Goal: Information Seeking & Learning: Learn about a topic

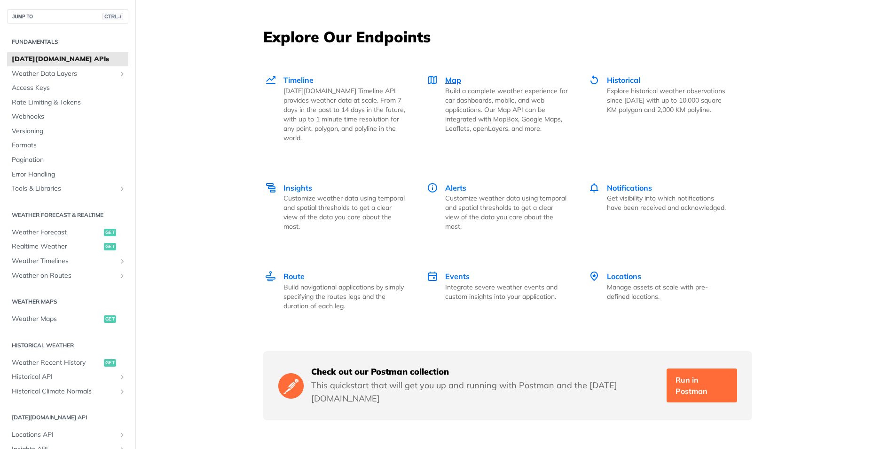
scroll to position [1269, 0]
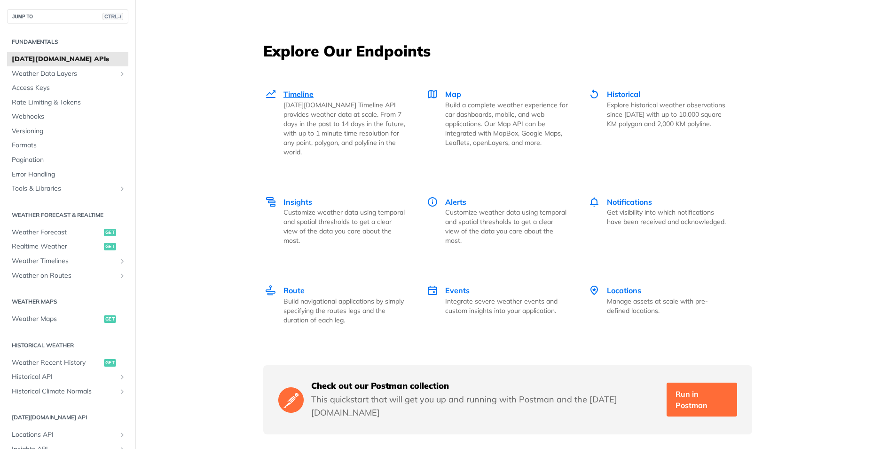
click at [295, 94] on span "Timeline" at bounding box center [298, 93] width 30 height 9
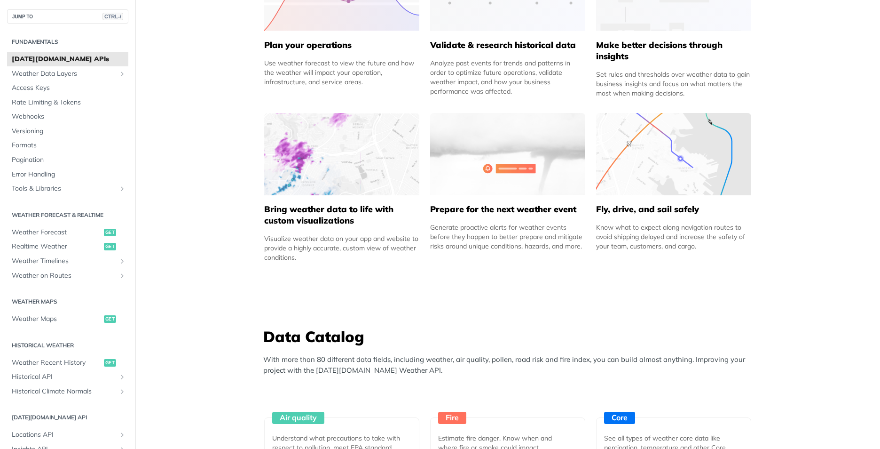
scroll to position [0, 0]
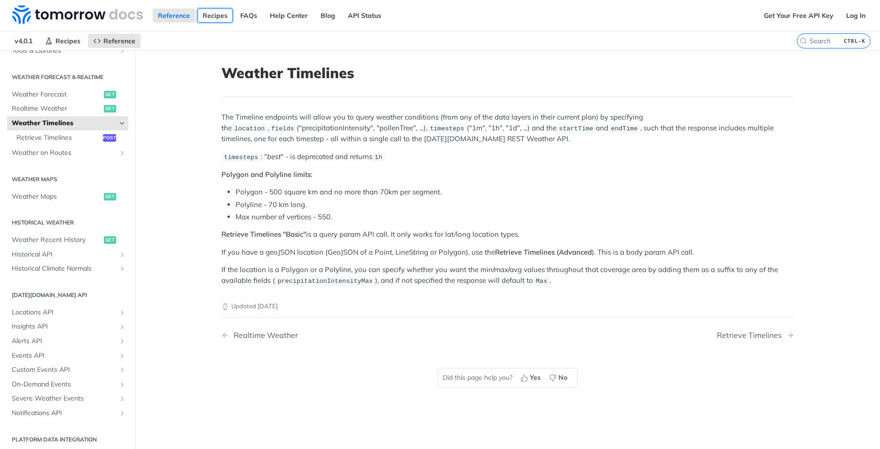
click at [217, 15] on link "Recipes" at bounding box center [214, 15] width 35 height 14
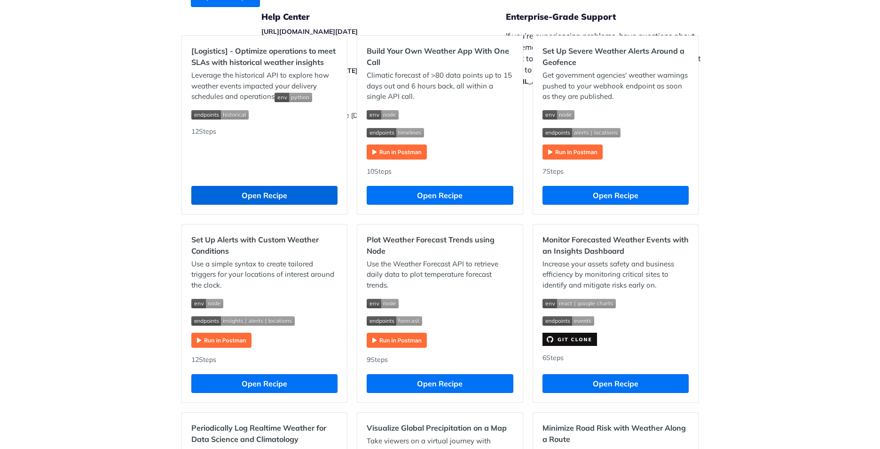
scroll to position [329, 0]
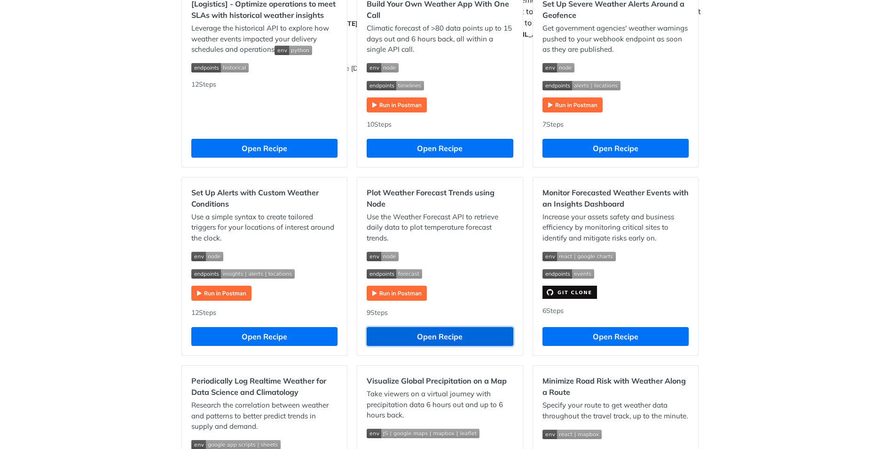
click at [429, 334] on button "Open Recipe" at bounding box center [440, 336] width 146 height 19
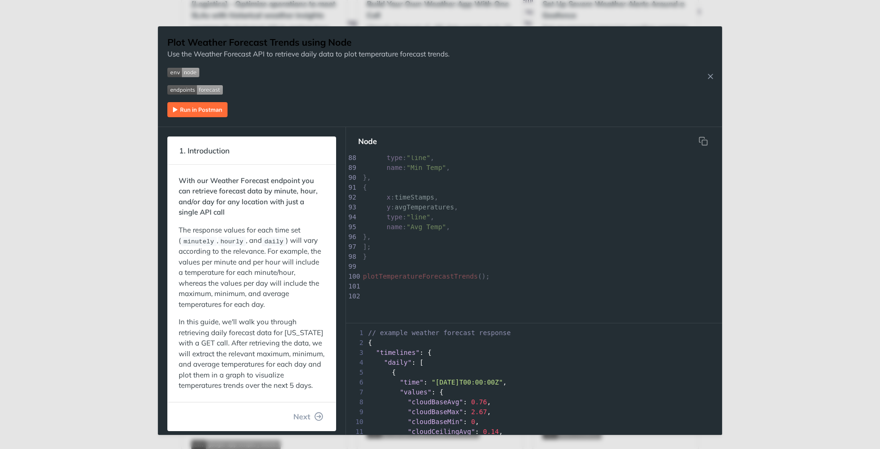
scroll to position [872, 0]
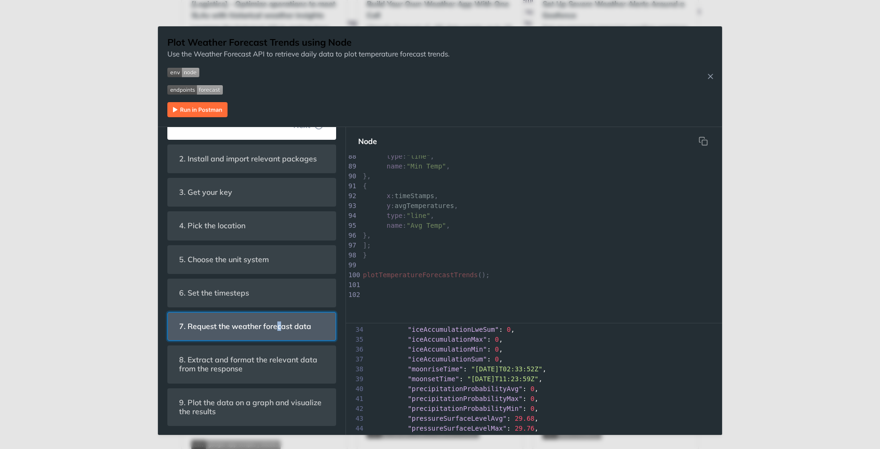
click at [279, 315] on header "7. Request the weather forecast data" at bounding box center [252, 326] width 168 height 28
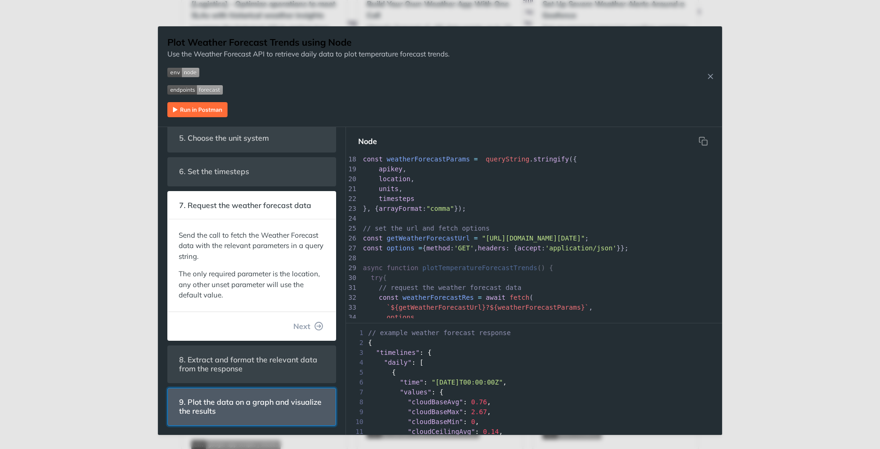
click at [308, 396] on span "9. Plot the data on a graph and visualize the results" at bounding box center [252, 406] width 158 height 27
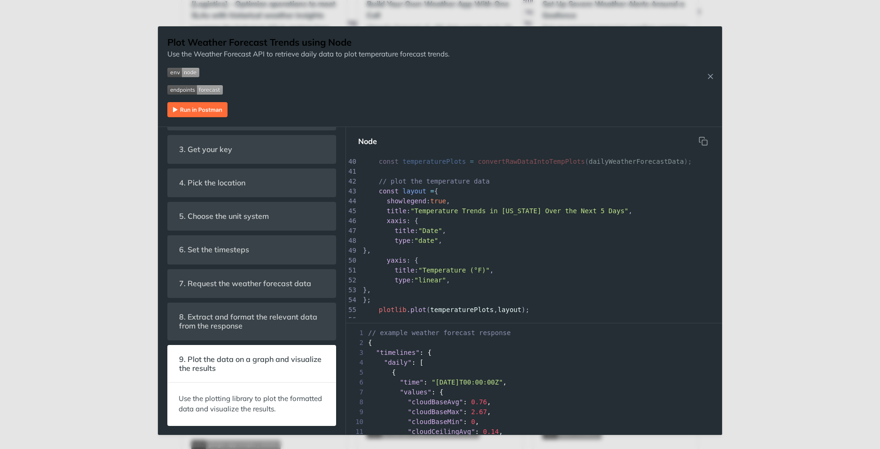
click at [197, 115] on img "Expand image" at bounding box center [197, 109] width 60 height 15
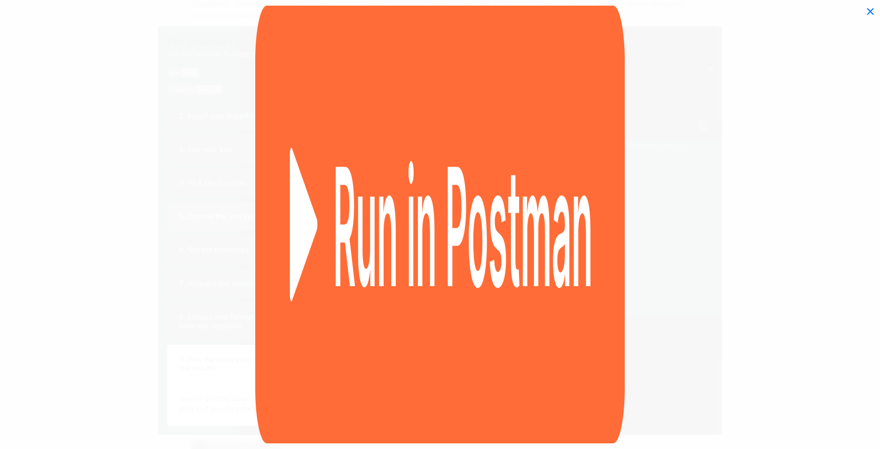
click at [325, 218] on img "Collapse image" at bounding box center [440, 224] width 370 height 437
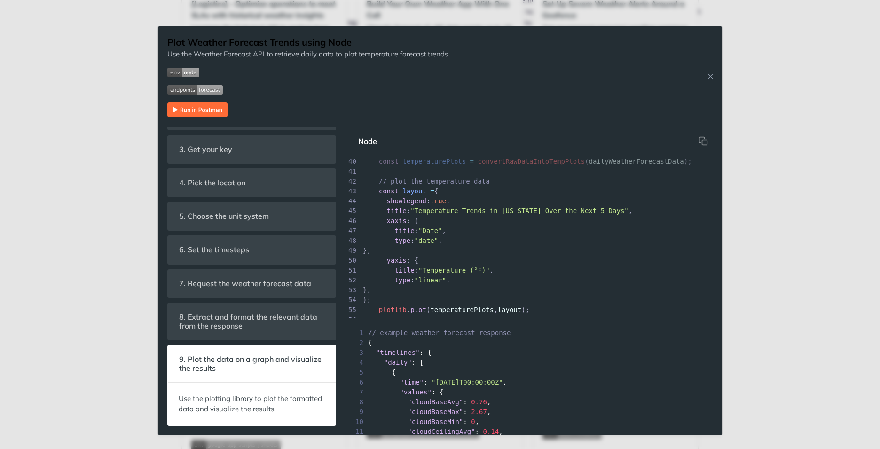
click at [208, 108] on img "Expand image" at bounding box center [197, 109] width 60 height 15
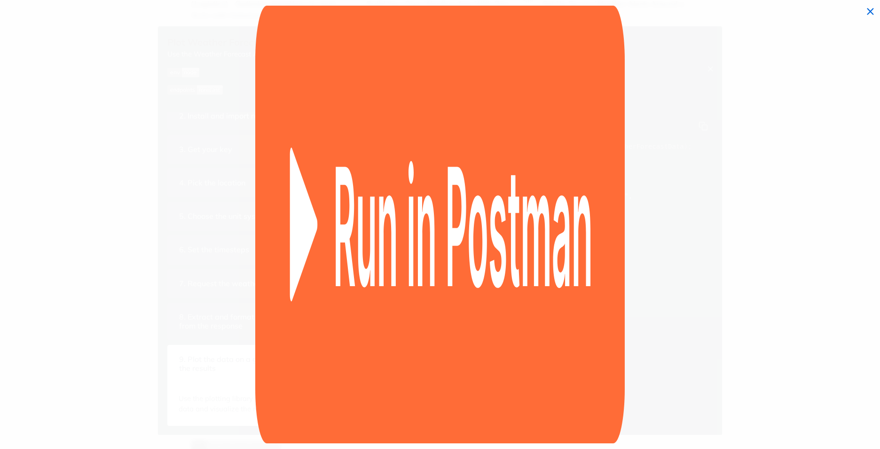
click at [202, 110] on span "Collapse image" at bounding box center [440, 224] width 880 height 449
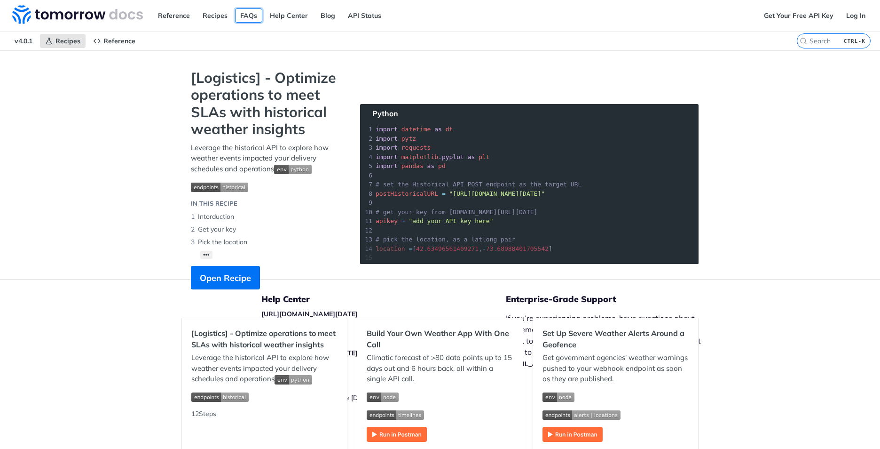
click at [250, 12] on link "FAQs" at bounding box center [248, 15] width 27 height 14
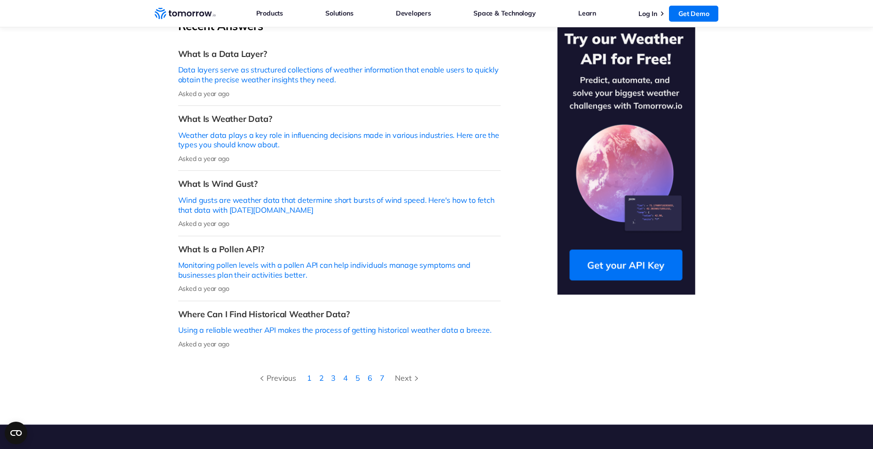
scroll to position [282, 0]
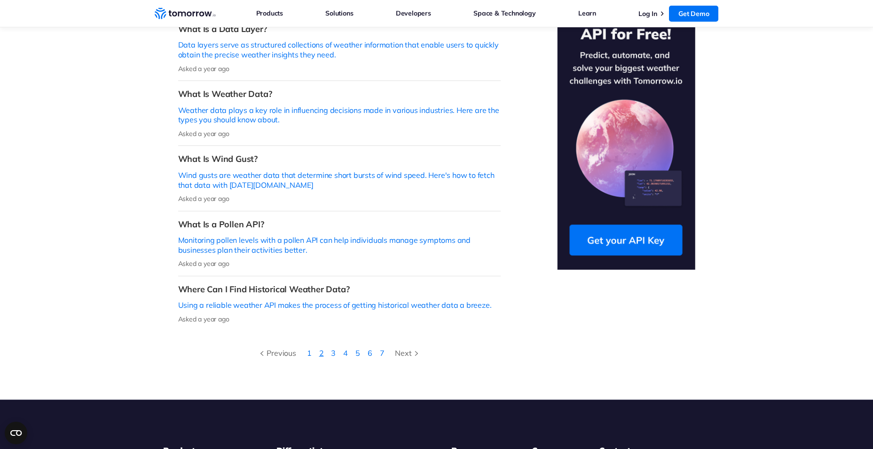
click at [320, 348] on link "2" at bounding box center [321, 352] width 5 height 9
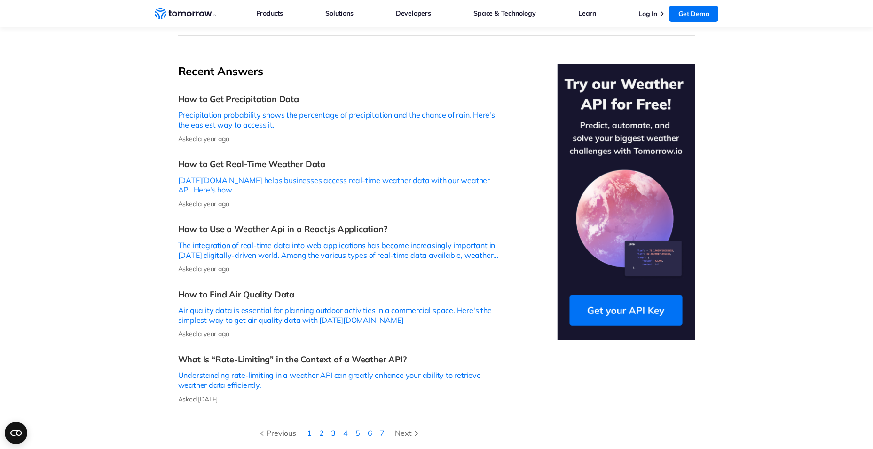
scroll to position [235, 0]
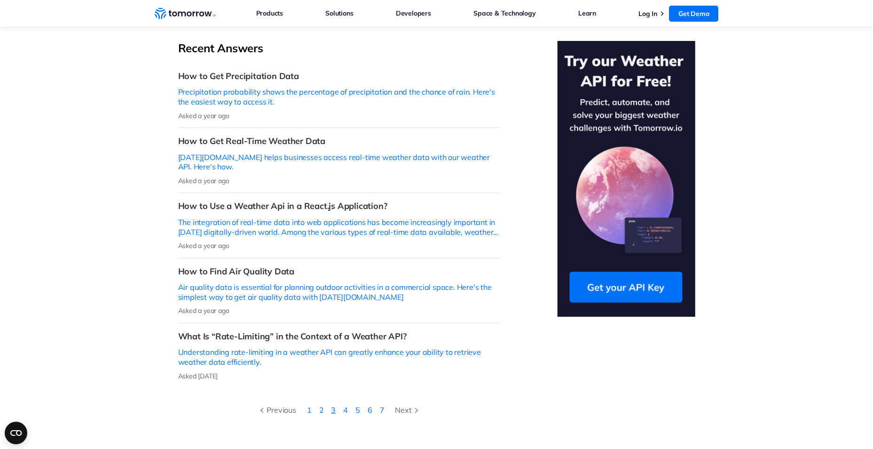
click at [332, 405] on link "3" at bounding box center [333, 409] width 5 height 9
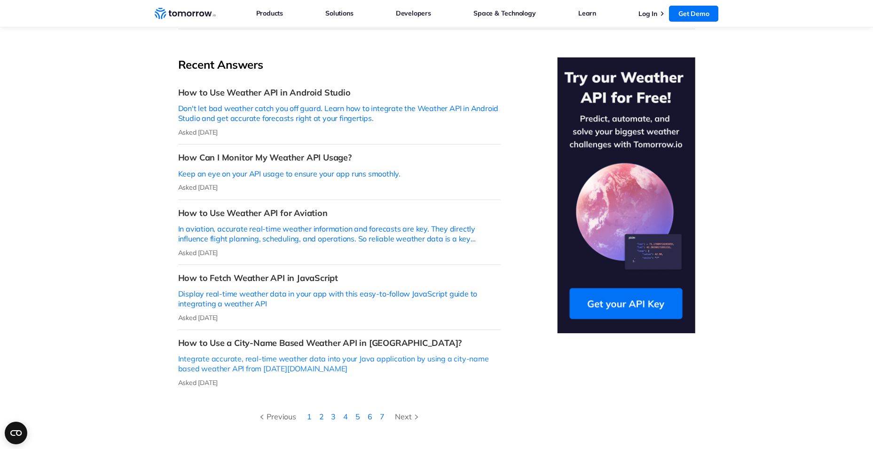
scroll to position [235, 0]
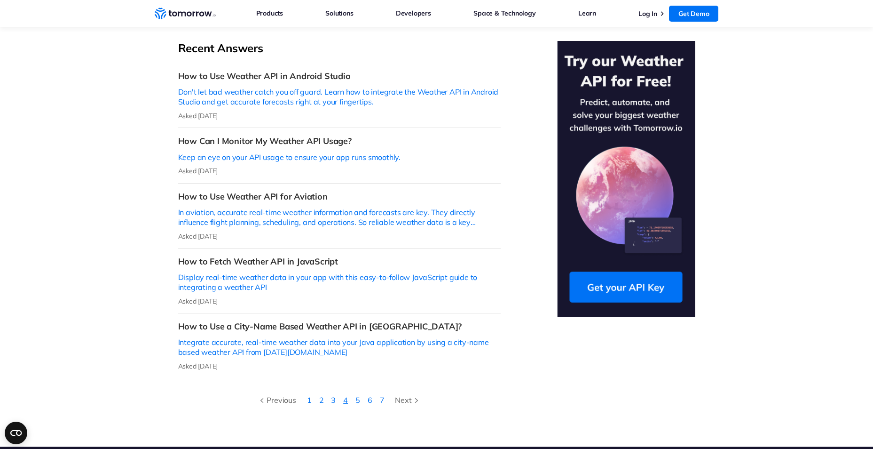
click at [345, 395] on link "4" at bounding box center [345, 399] width 5 height 9
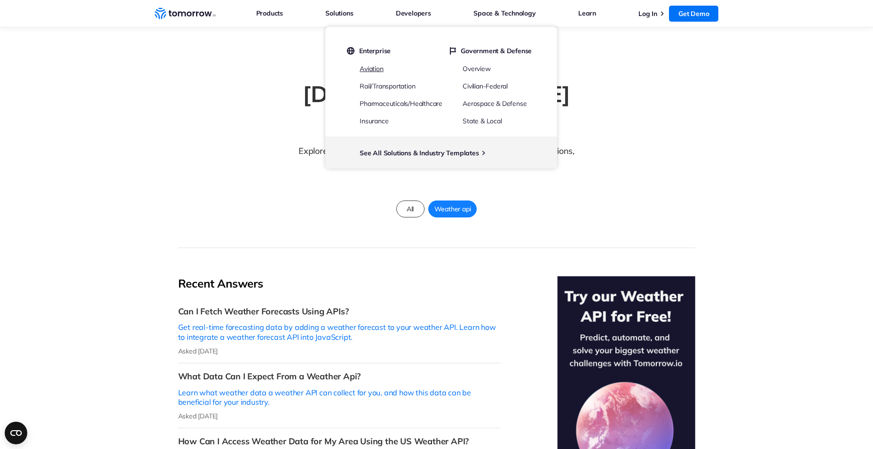
click at [382, 70] on link "Aviation" at bounding box center [372, 68] width 24 height 8
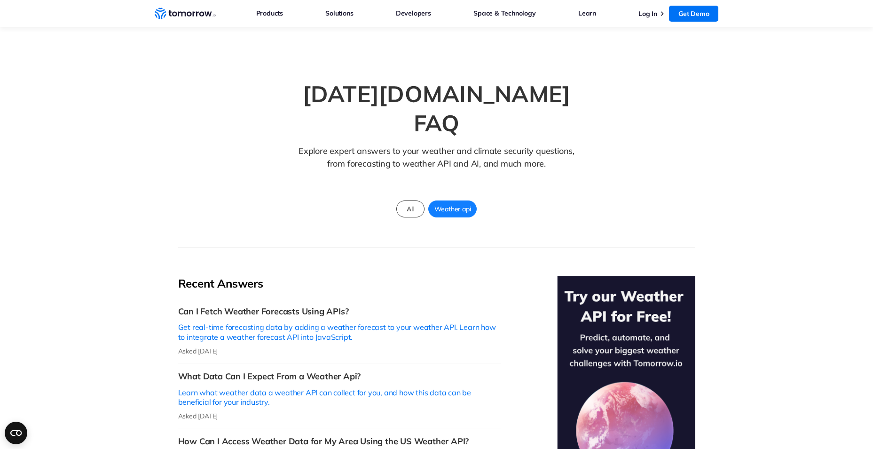
click at [184, 13] on icon "Weather Intelligence Solutions" at bounding box center [185, 14] width 61 height 12
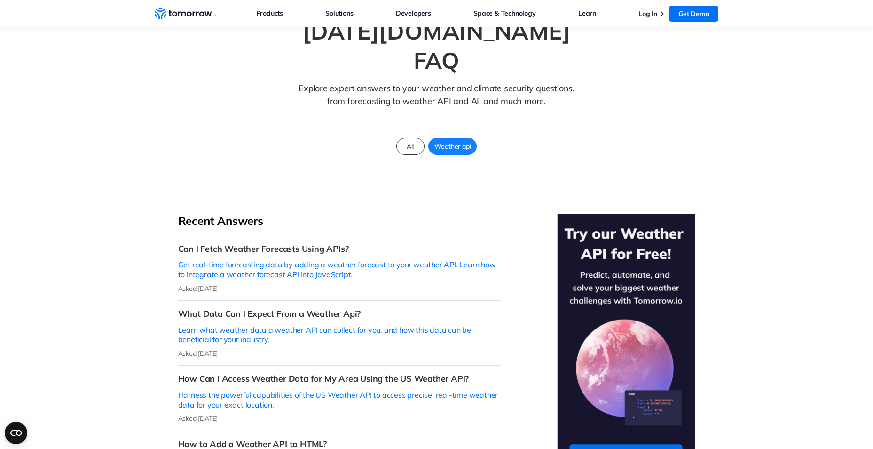
scroll to position [235, 0]
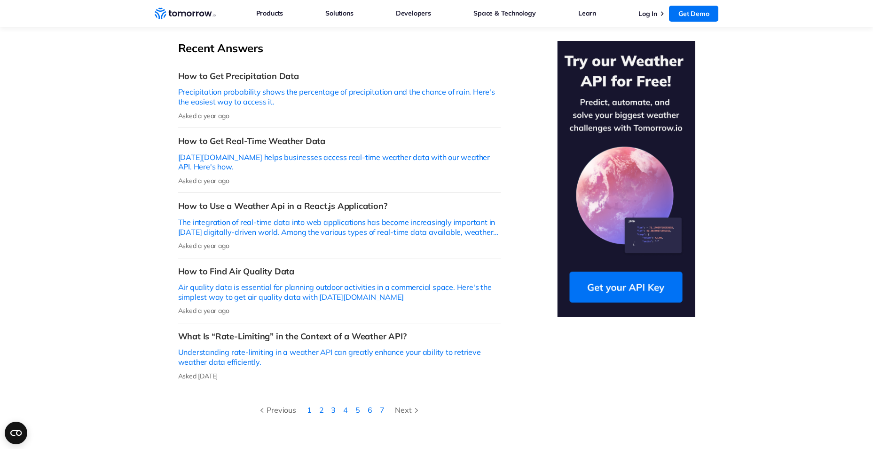
scroll to position [282, 0]
